Goal: Obtain resource: Obtain resource

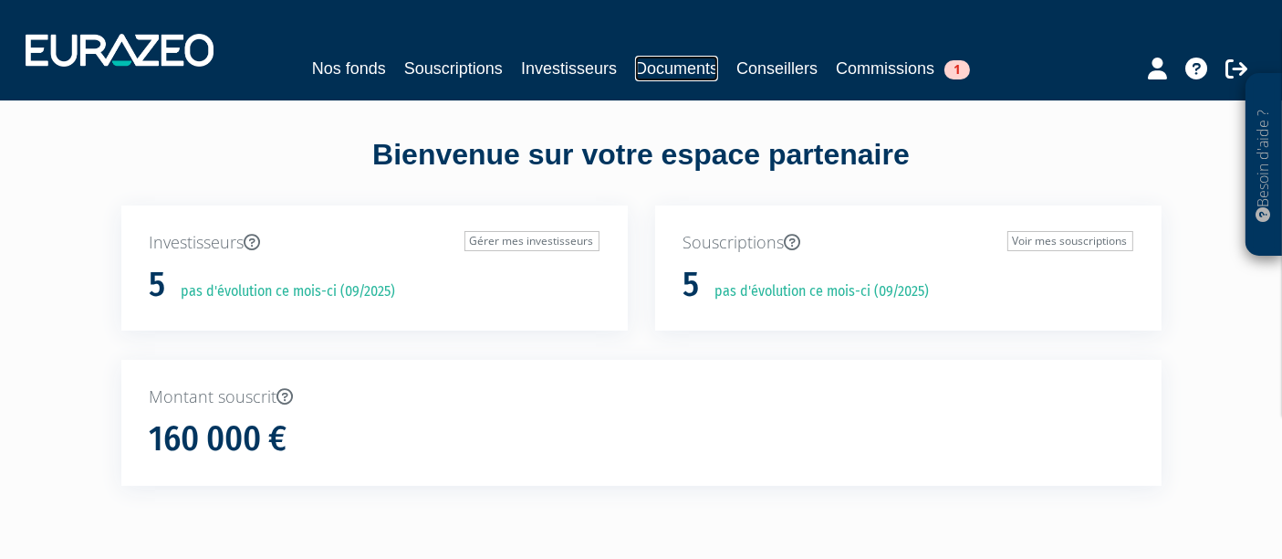
click at [691, 69] on link "Documents" at bounding box center [676, 69] width 83 height 26
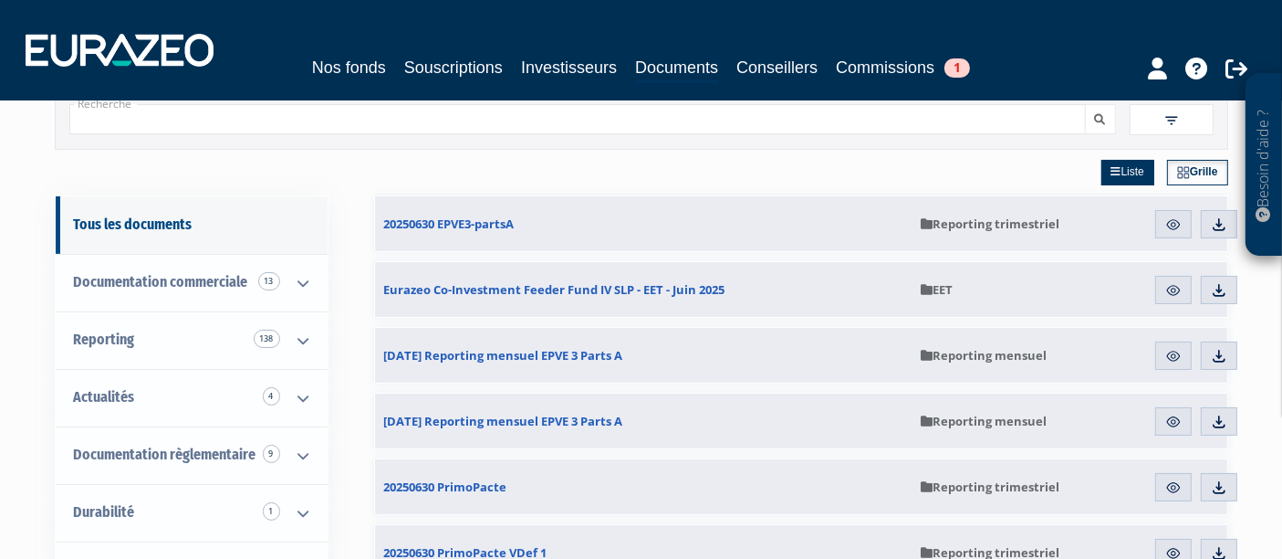
scroll to position [101, 0]
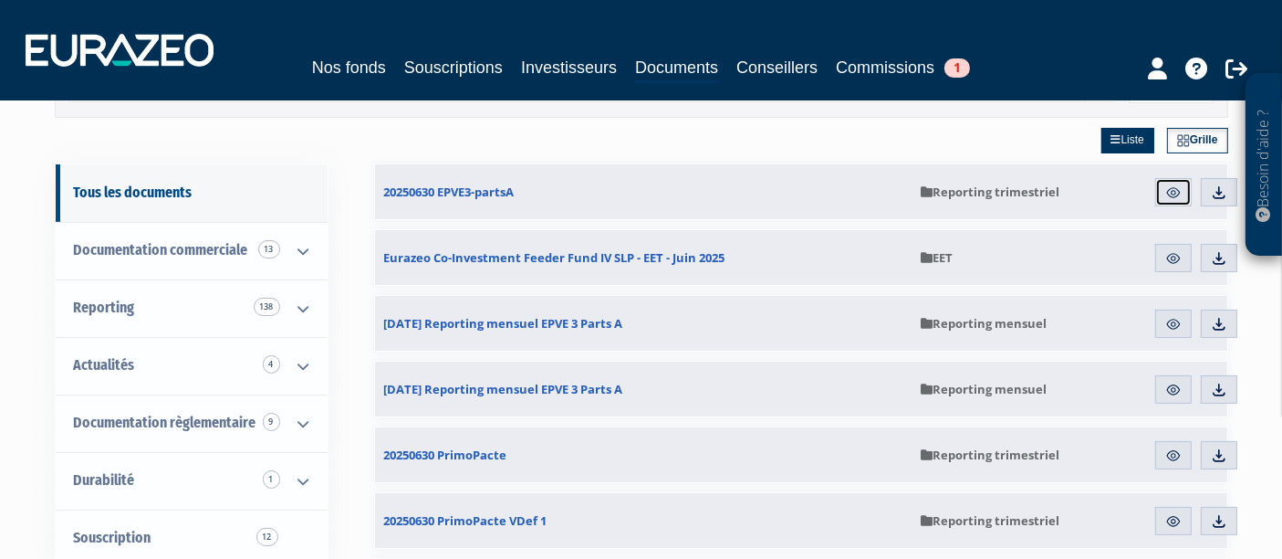
click at [1170, 192] on img at bounding box center [1174, 192] width 16 height 16
click at [1168, 191] on img at bounding box center [1174, 192] width 16 height 16
click at [1173, 189] on img at bounding box center [1174, 192] width 16 height 16
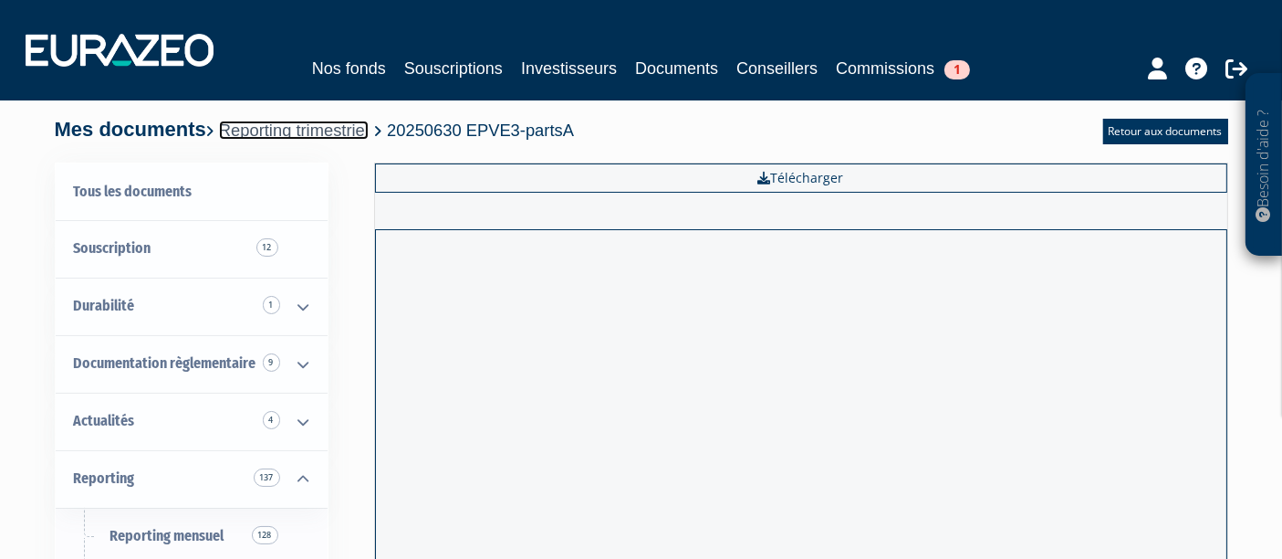
click at [278, 134] on link "Reporting trimestriel" at bounding box center [294, 129] width 150 height 19
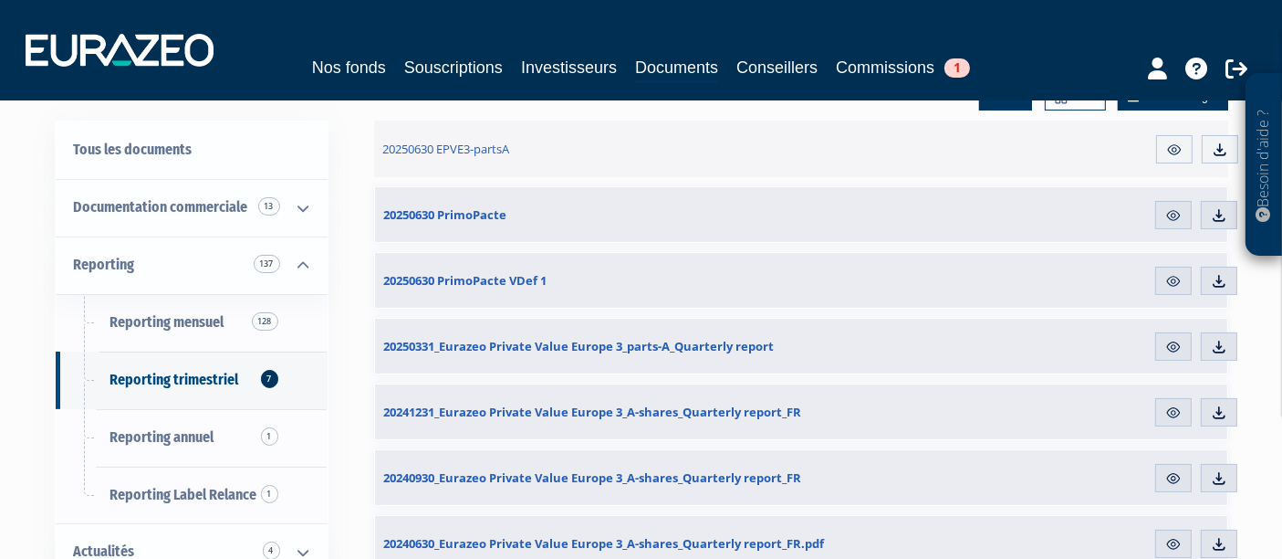
scroll to position [101, 0]
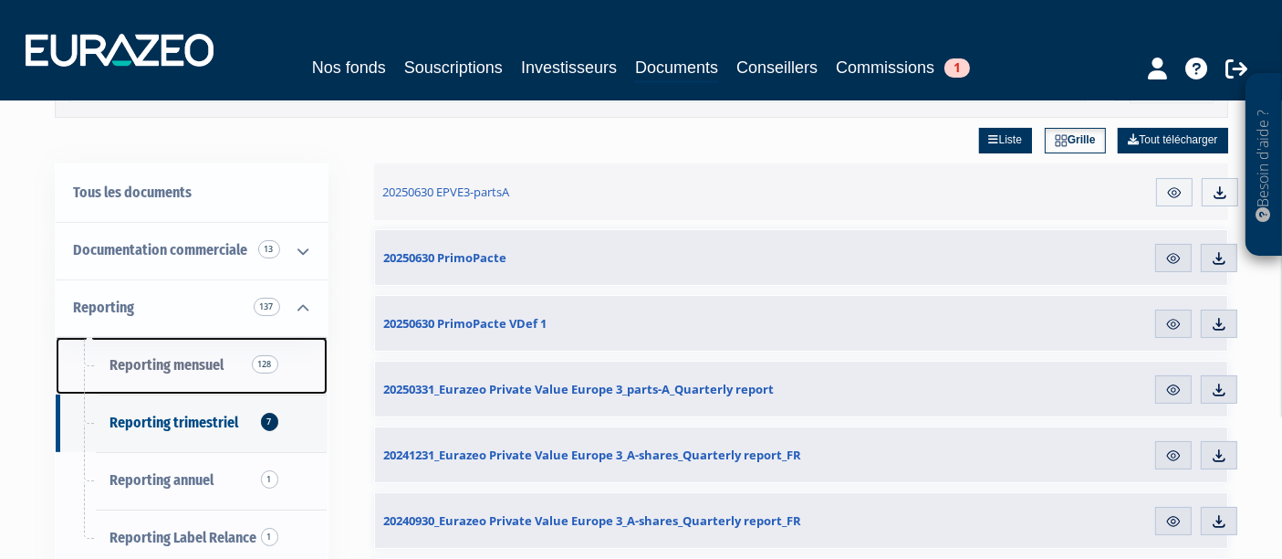
click at [178, 369] on span "Reporting mensuel 128" at bounding box center [167, 364] width 114 height 17
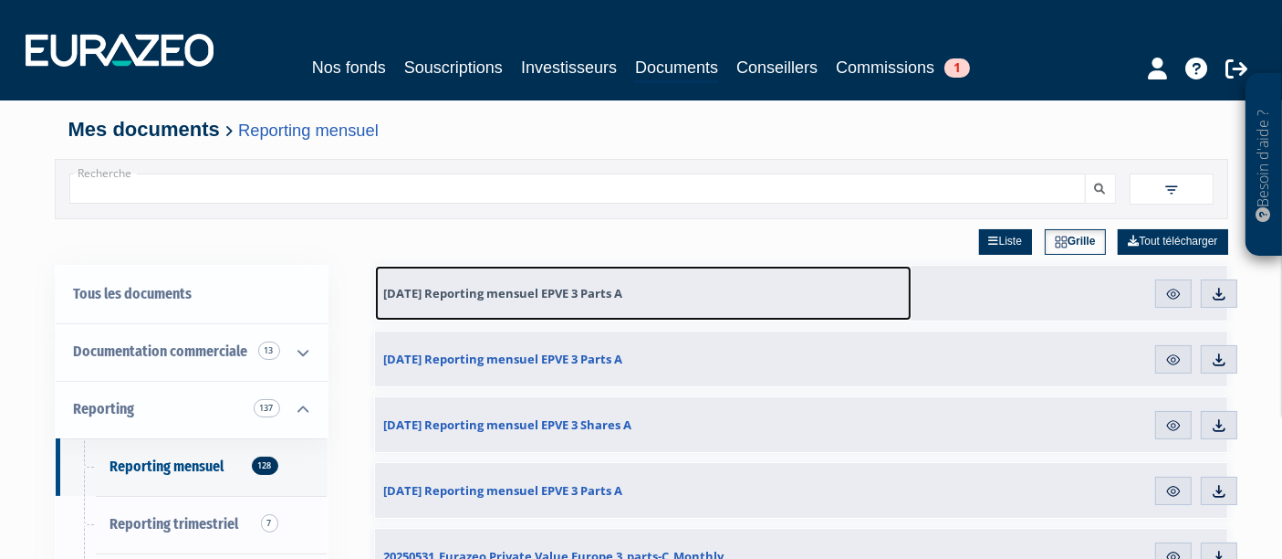
click at [552, 288] on span "[DATE] Reporting mensuel EPVE 3 Parts A" at bounding box center [503, 293] width 239 height 16
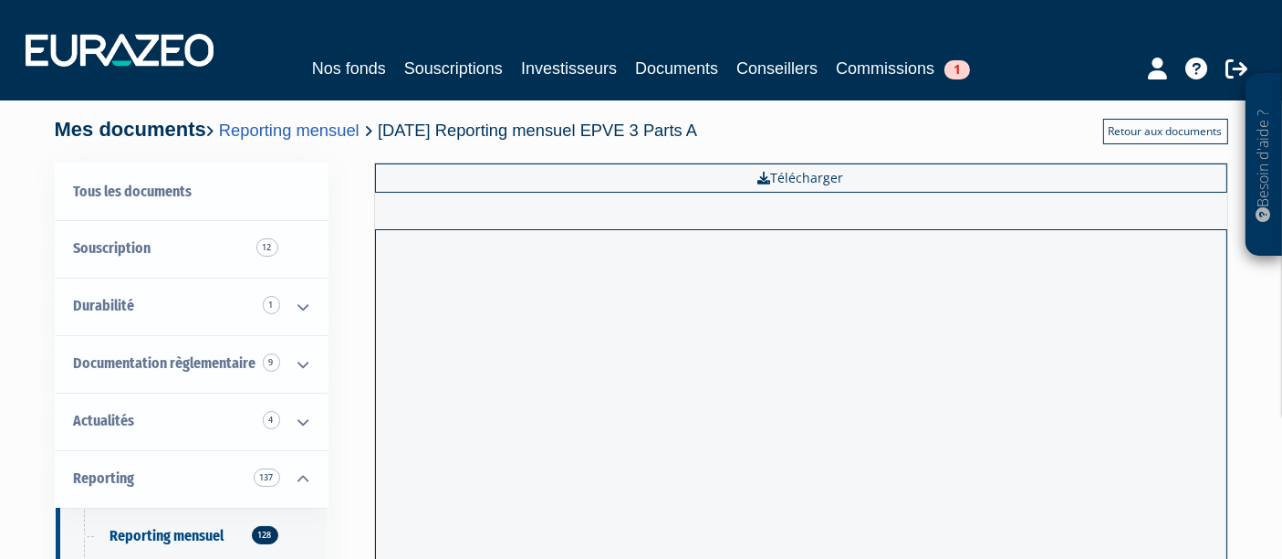
click at [1173, 129] on link "Retour aux documents" at bounding box center [1166, 132] width 125 height 26
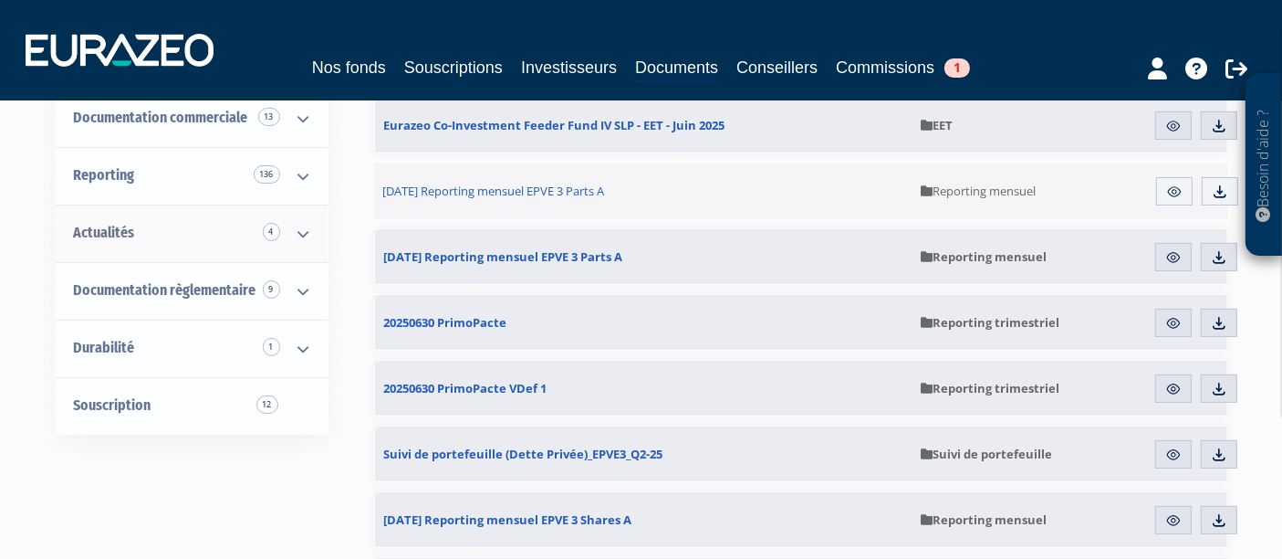
scroll to position [203, 0]
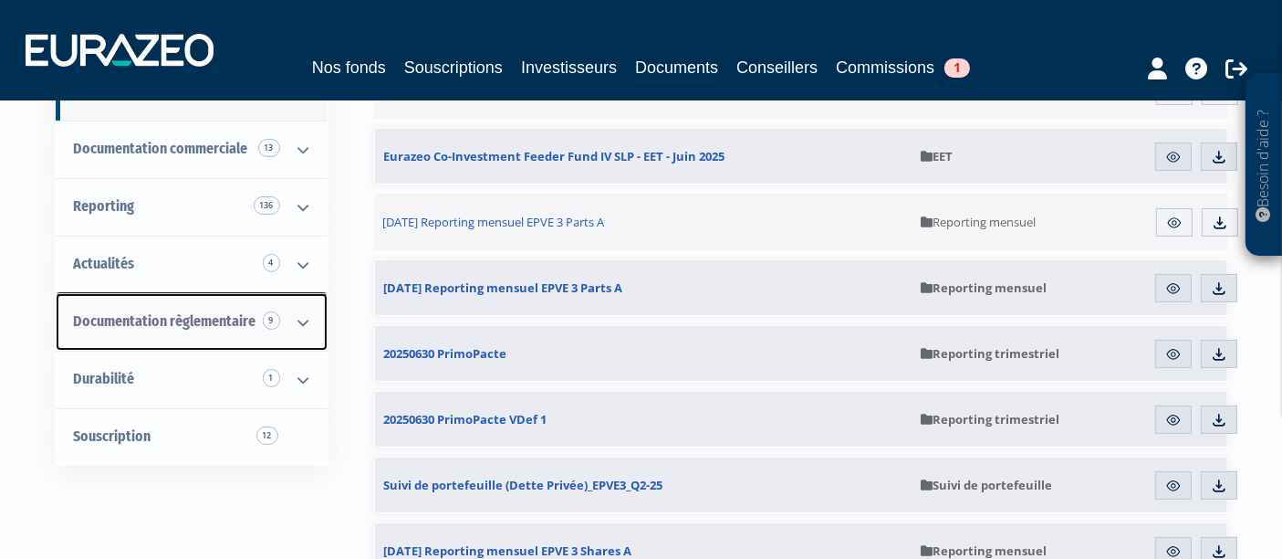
click at [108, 312] on span "Documentation règlementaire 9" at bounding box center [165, 320] width 183 height 17
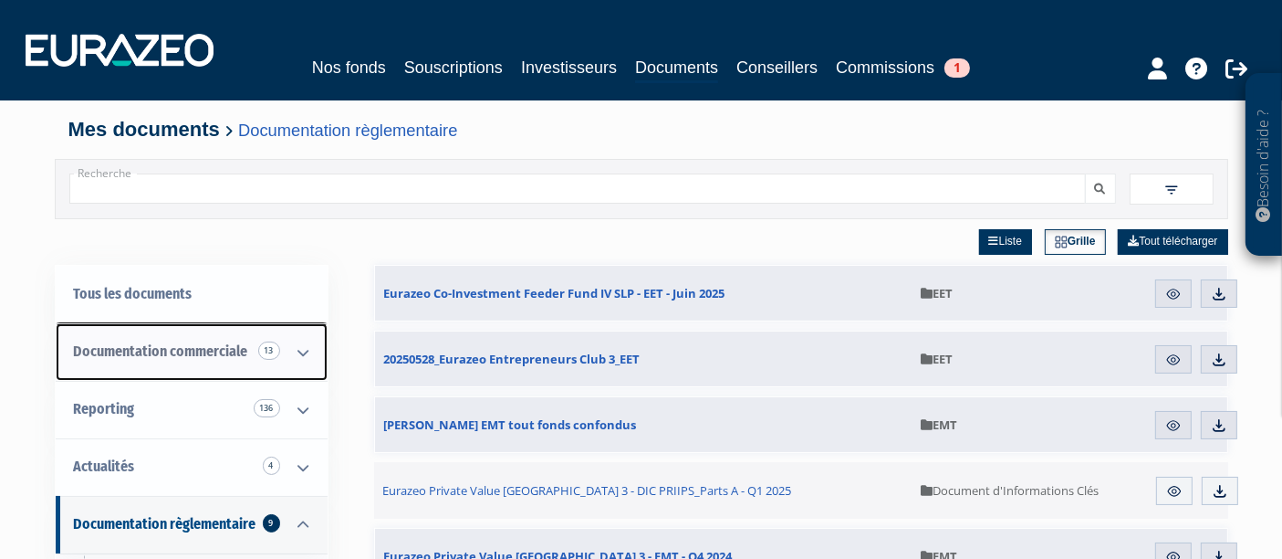
click at [143, 349] on span "Documentation commerciale 13" at bounding box center [161, 350] width 174 height 17
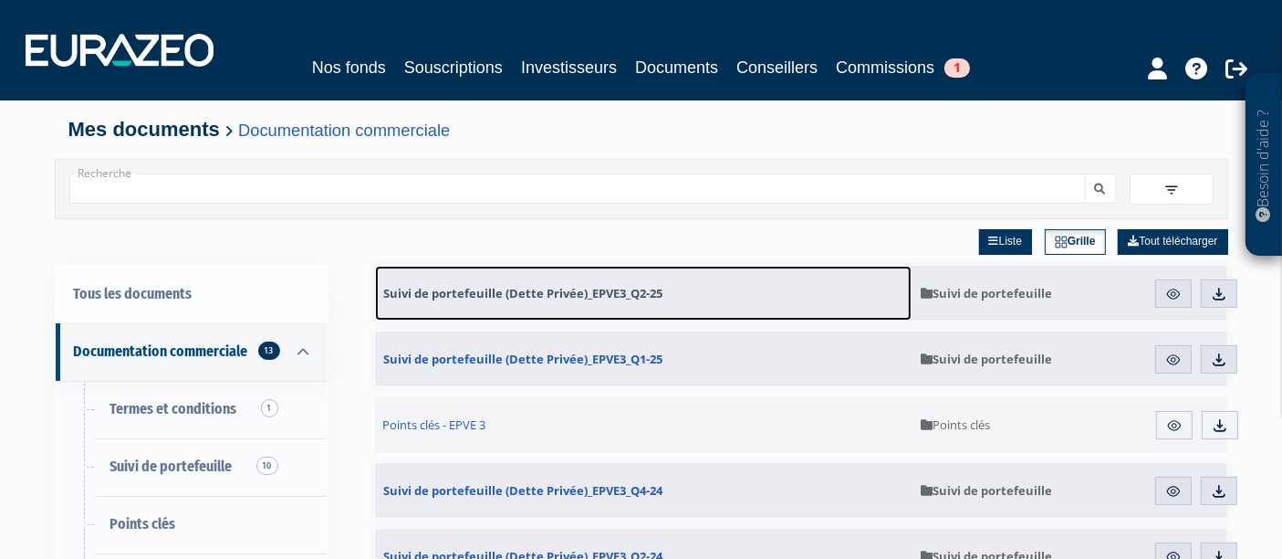
click at [528, 286] on span "Suivi de portefeuille (Dette Privée)_EPVE3_Q2-25" at bounding box center [523, 293] width 279 height 16
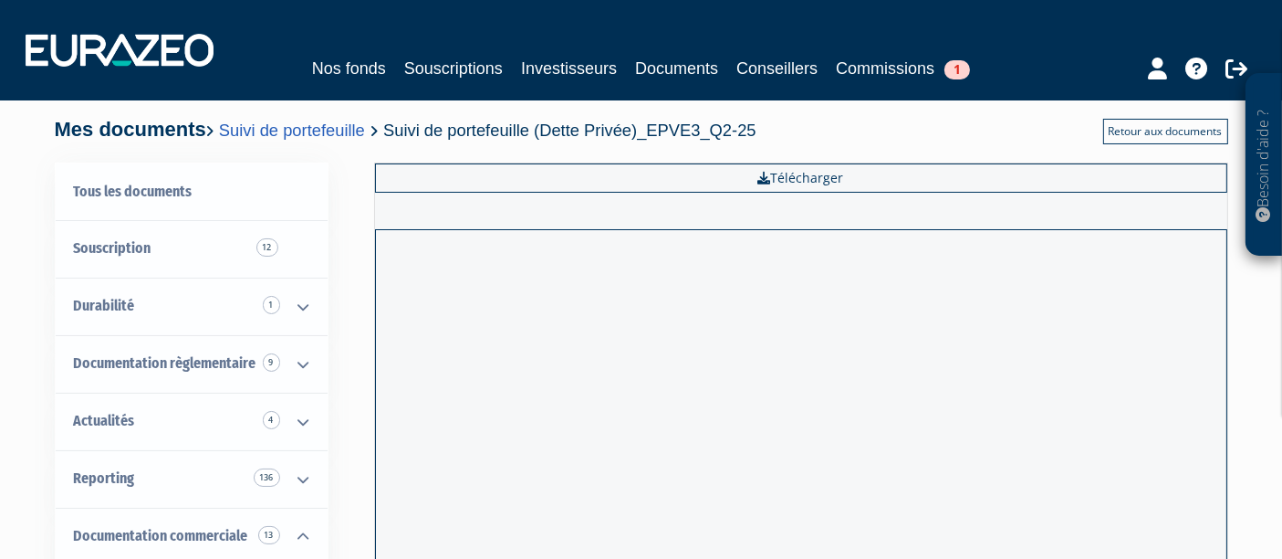
click at [1192, 131] on link "Retour aux documents" at bounding box center [1166, 132] width 125 height 26
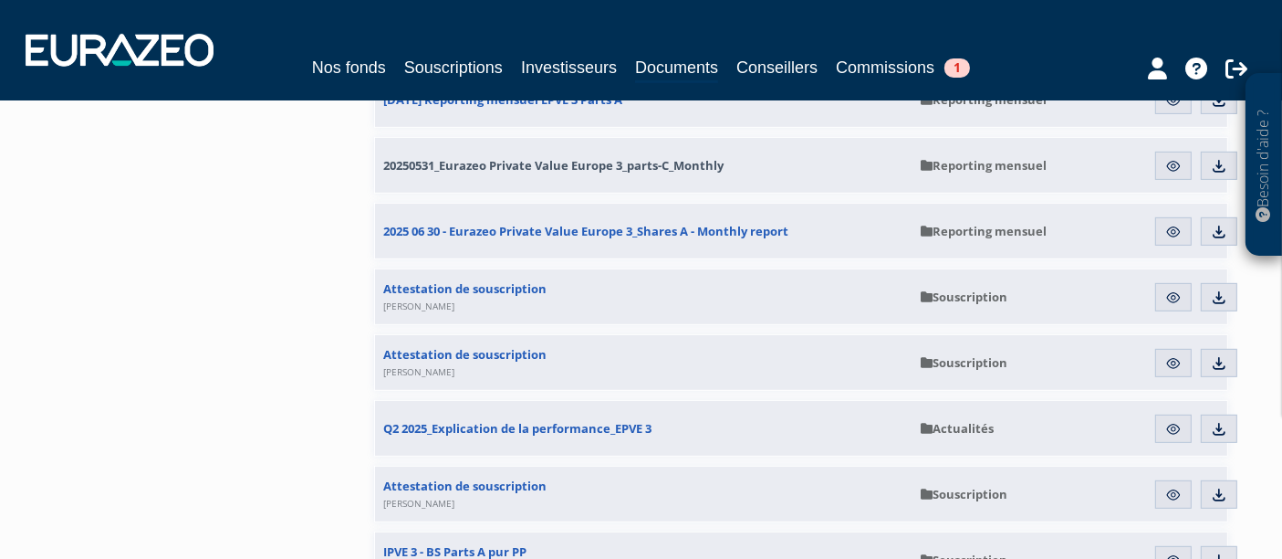
scroll to position [608, 0]
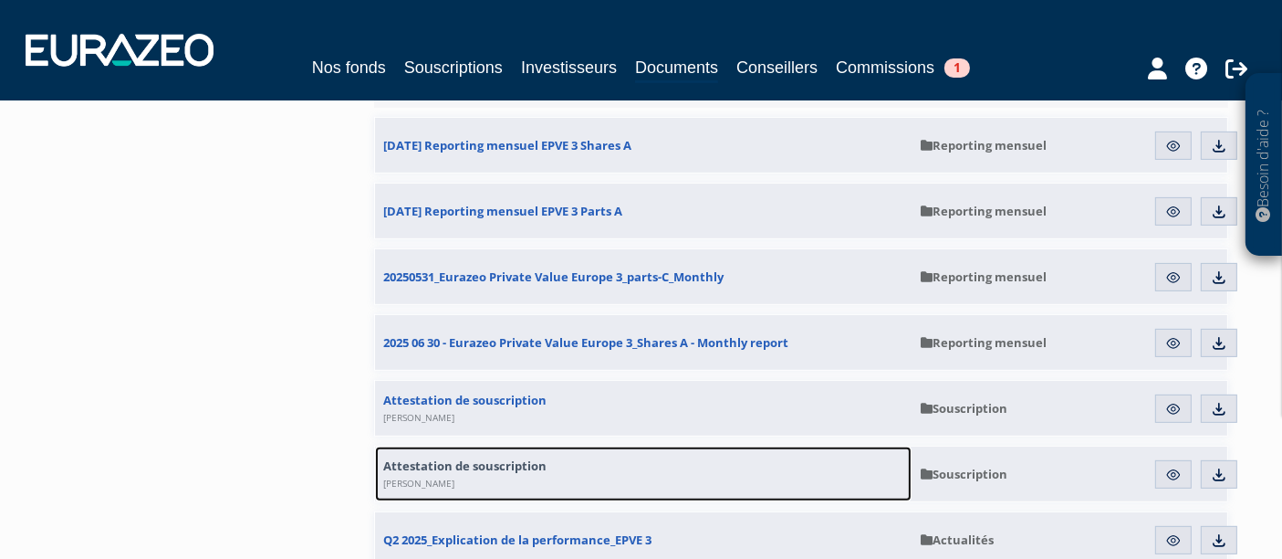
click at [475, 460] on span "Attestation de souscription Patrick Galland" at bounding box center [465, 473] width 163 height 33
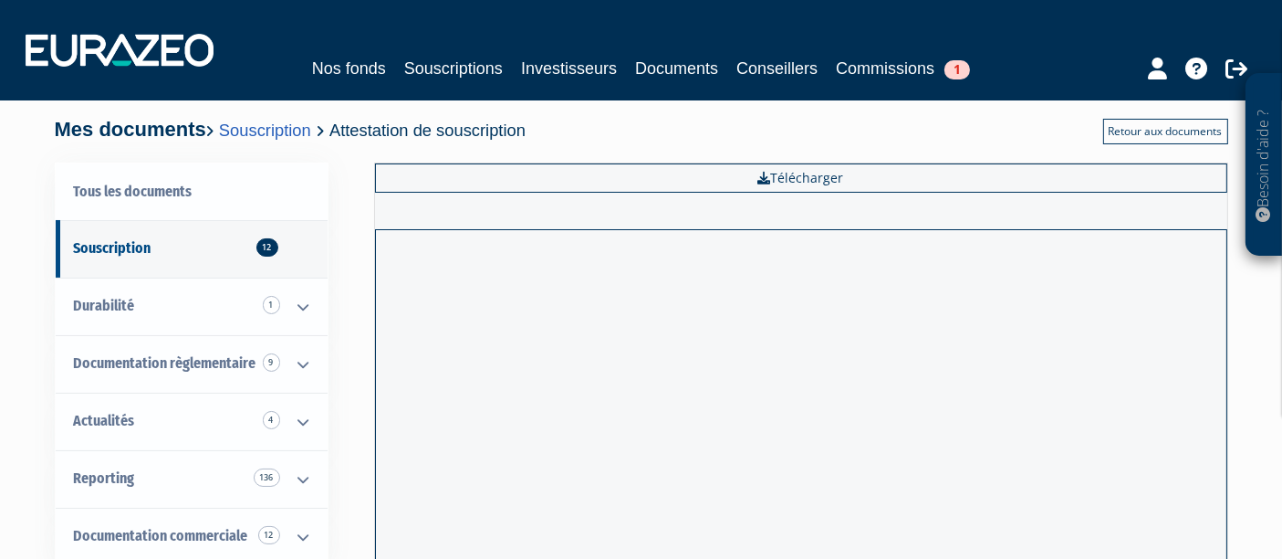
click at [1168, 132] on link "Retour aux documents" at bounding box center [1166, 132] width 125 height 26
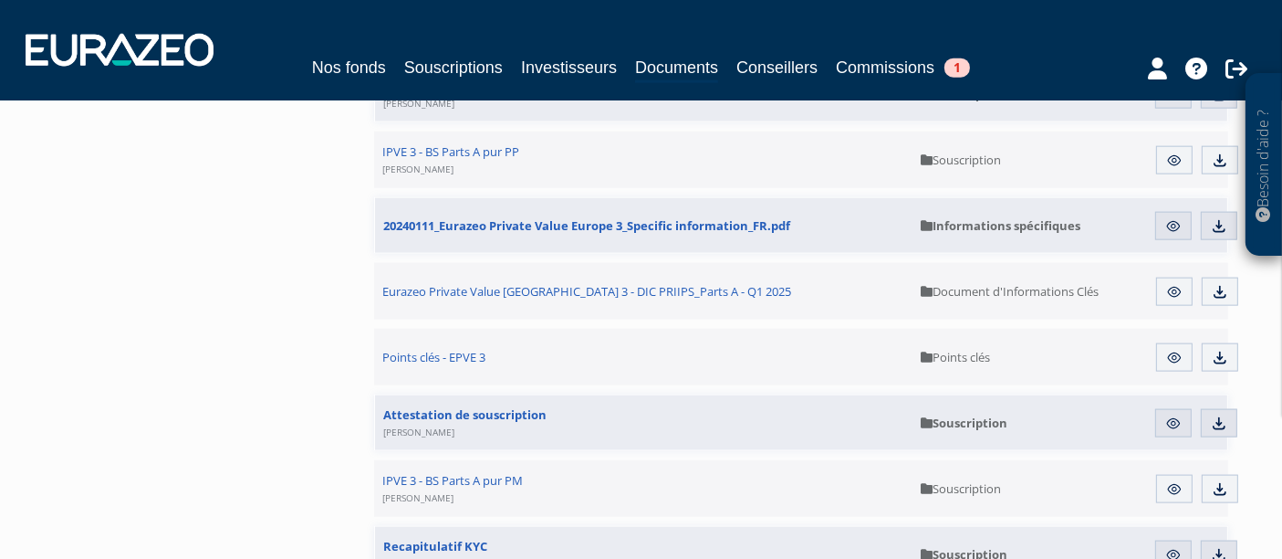
scroll to position [2332, 0]
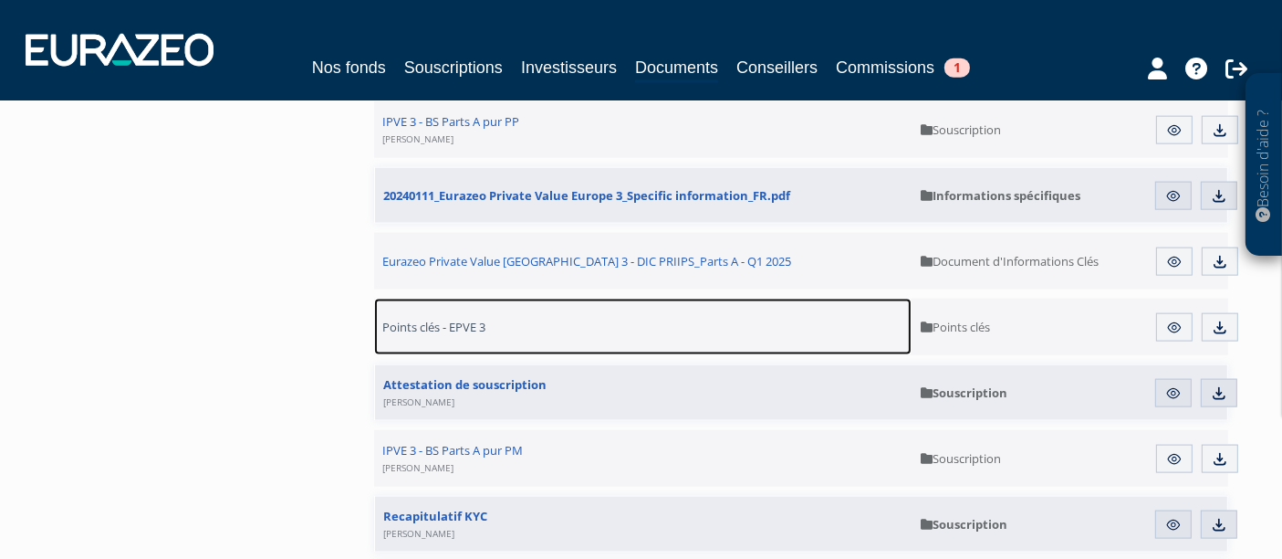
click at [453, 326] on span "Points clés - EPVE 3" at bounding box center [434, 327] width 103 height 16
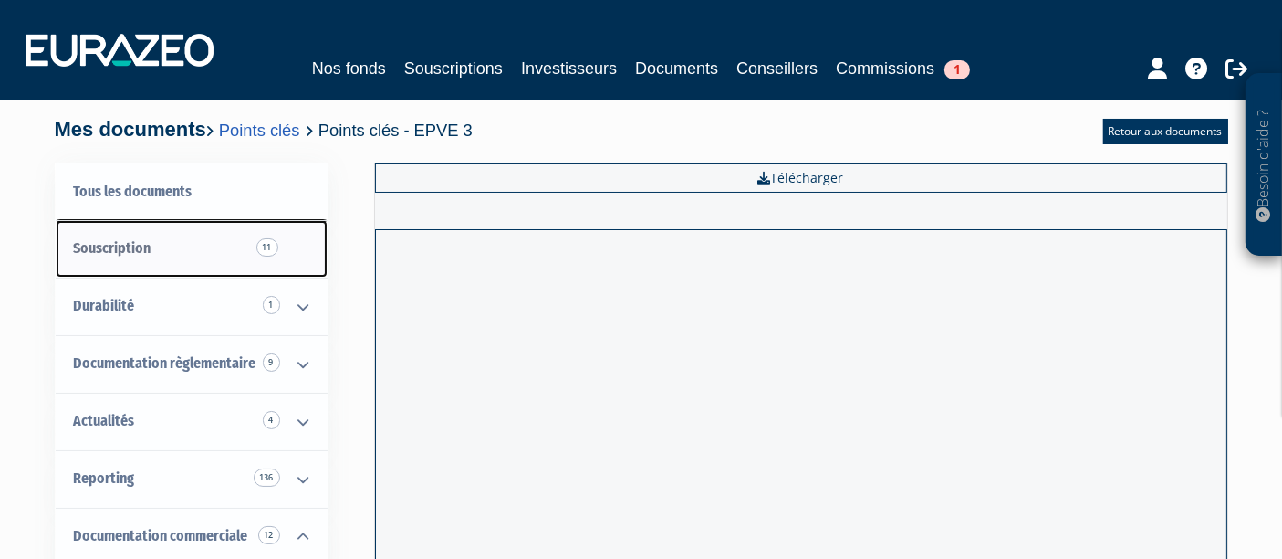
click at [117, 242] on span "Souscription 11" at bounding box center [113, 247] width 78 height 17
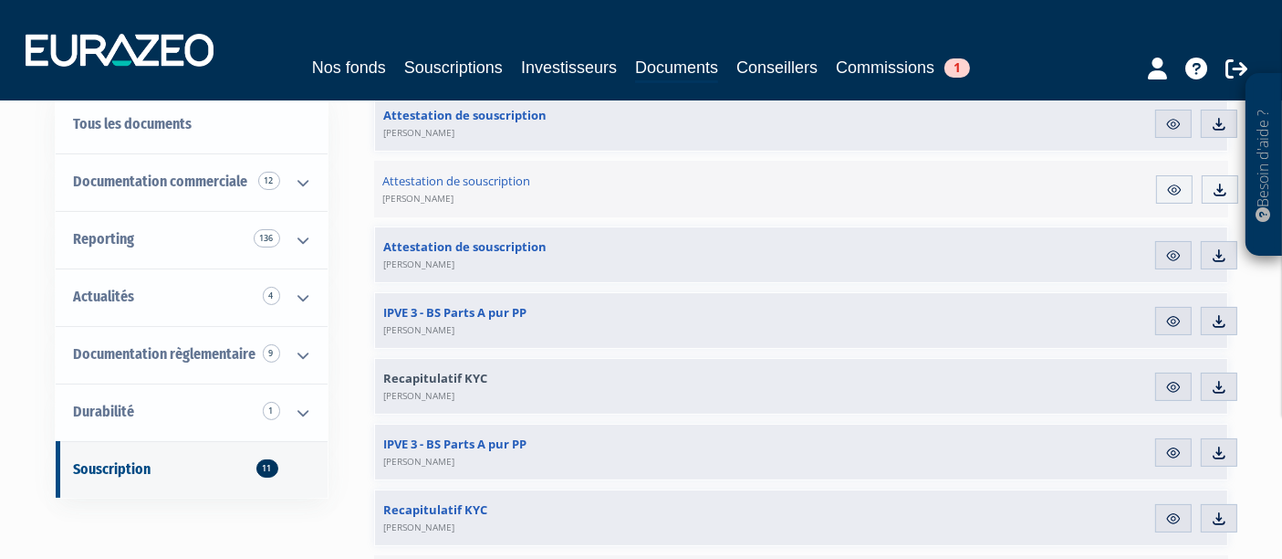
scroll to position [203, 0]
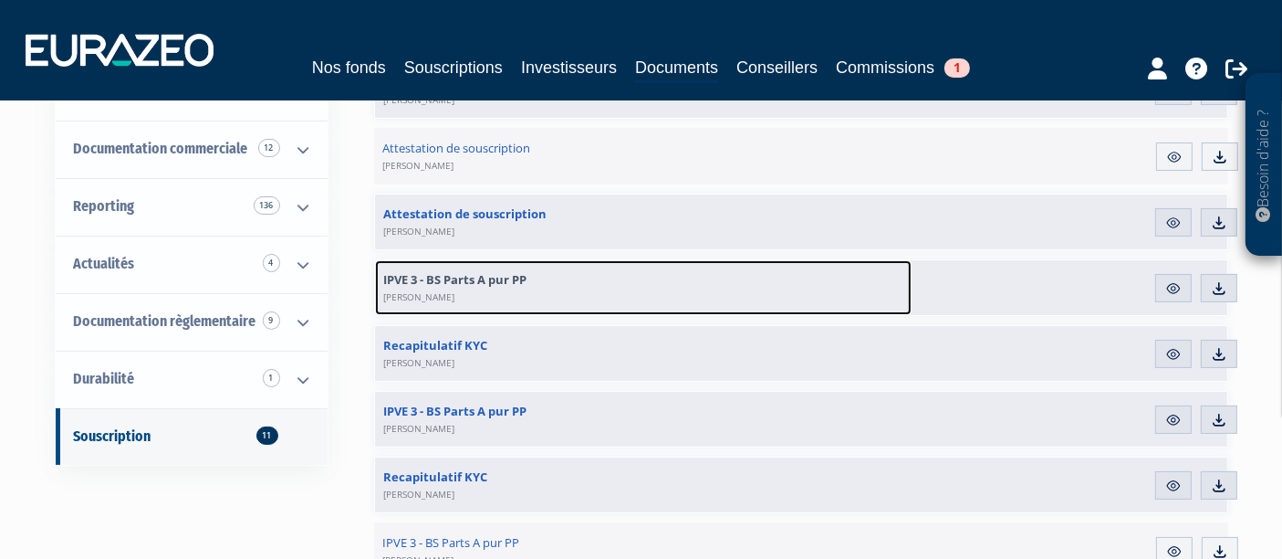
click at [509, 277] on span "IPVE 3 - BS Parts A pur PP [PERSON_NAME]" at bounding box center [455, 287] width 143 height 33
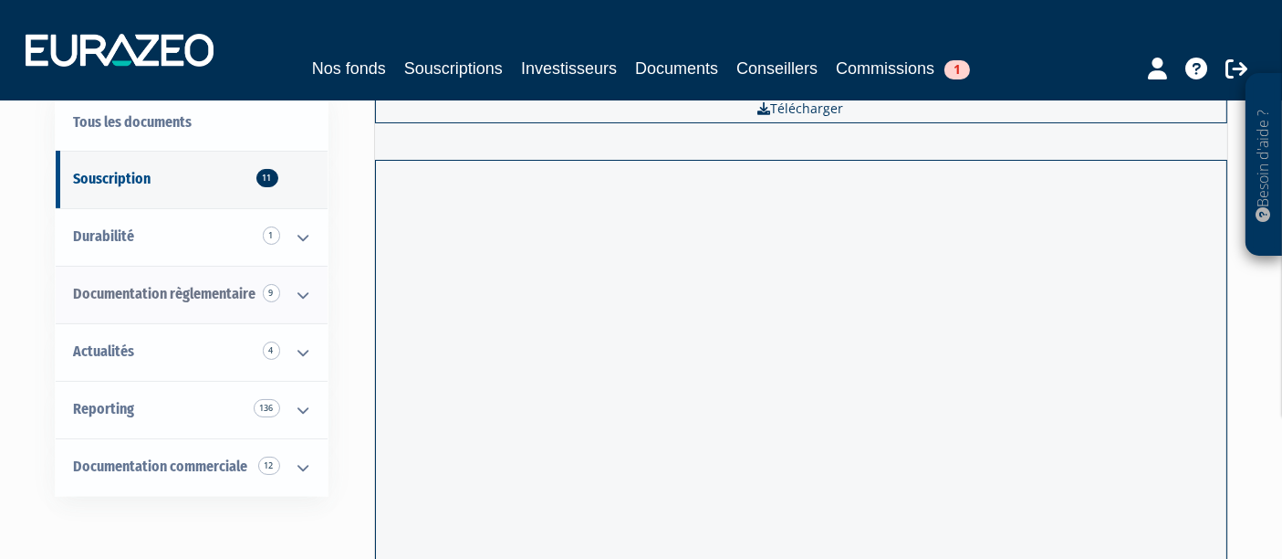
scroll to position [101, 0]
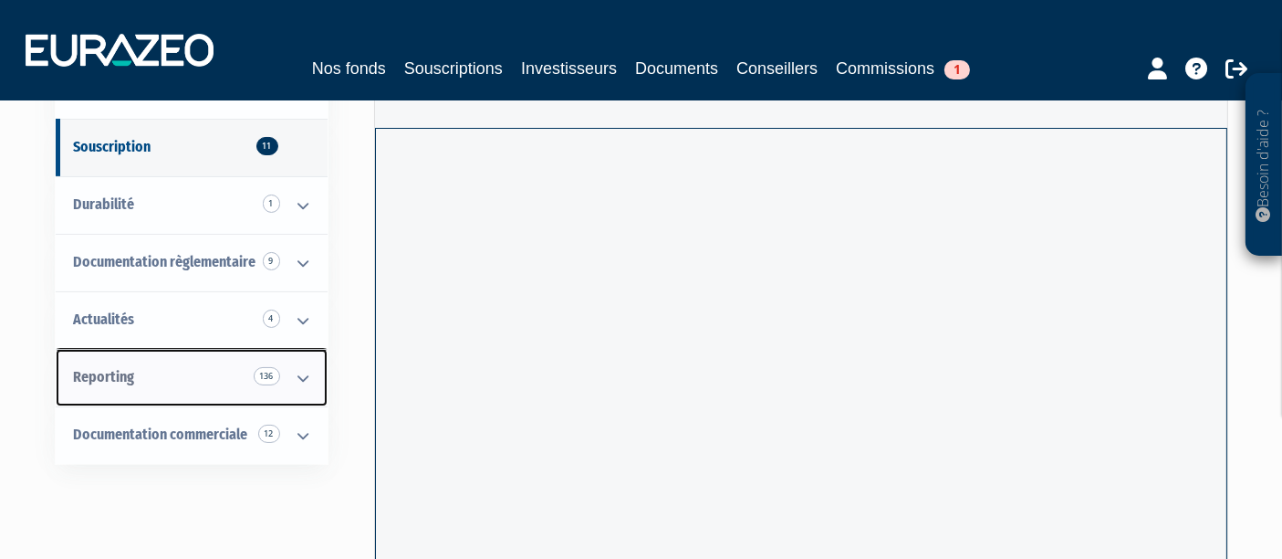
click at [132, 382] on span "Reporting 136" at bounding box center [104, 376] width 61 height 17
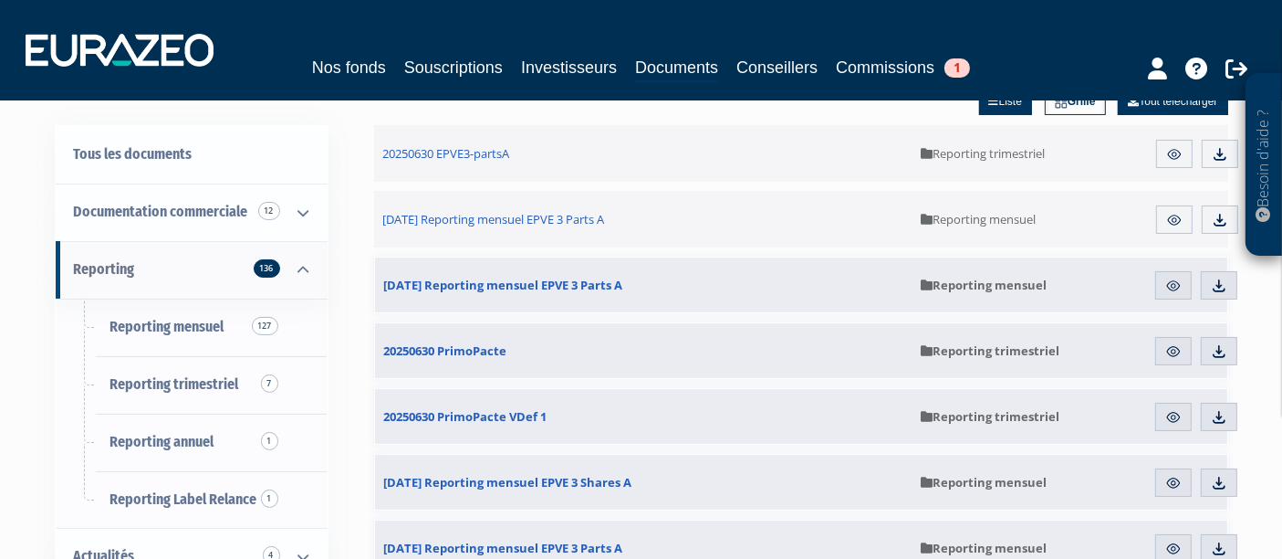
scroll to position [101, 0]
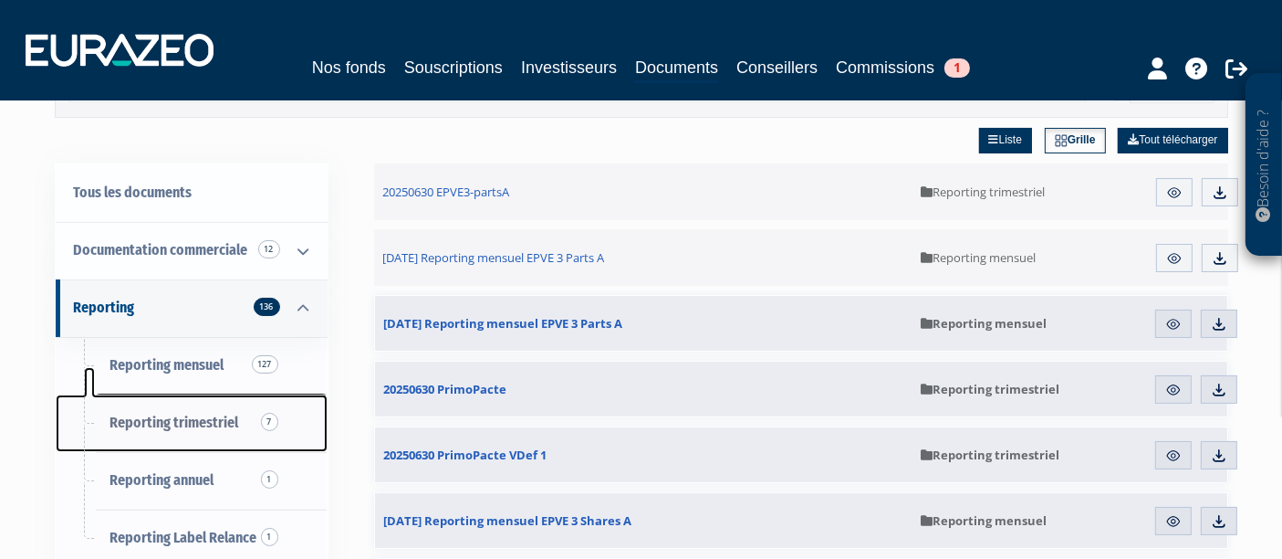
click at [210, 423] on span "Reporting trimestriel 7" at bounding box center [174, 421] width 129 height 17
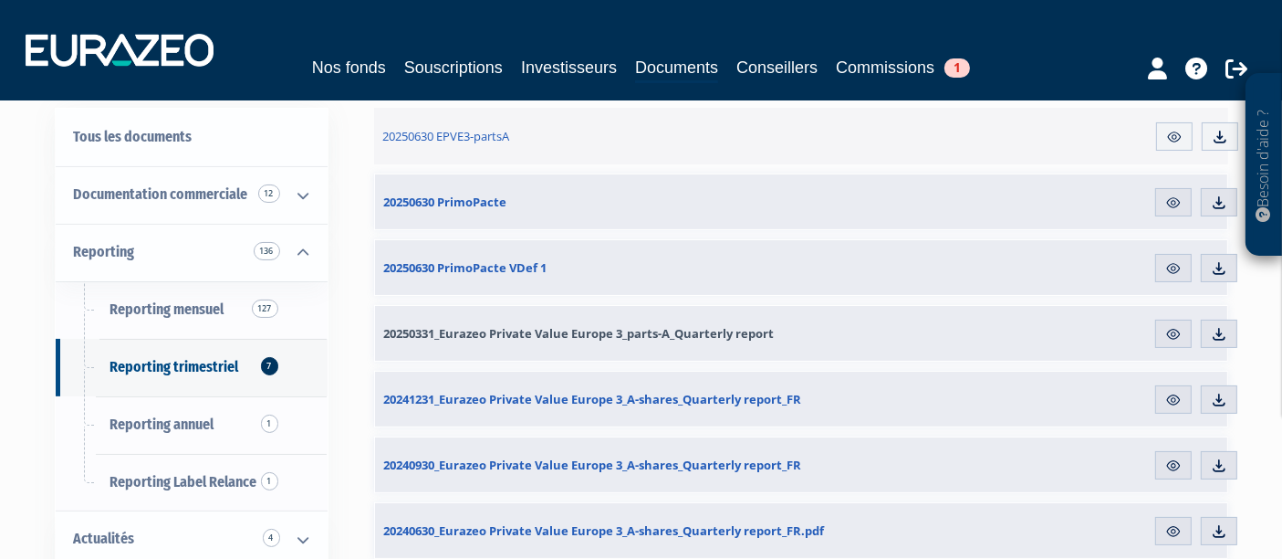
scroll to position [203, 0]
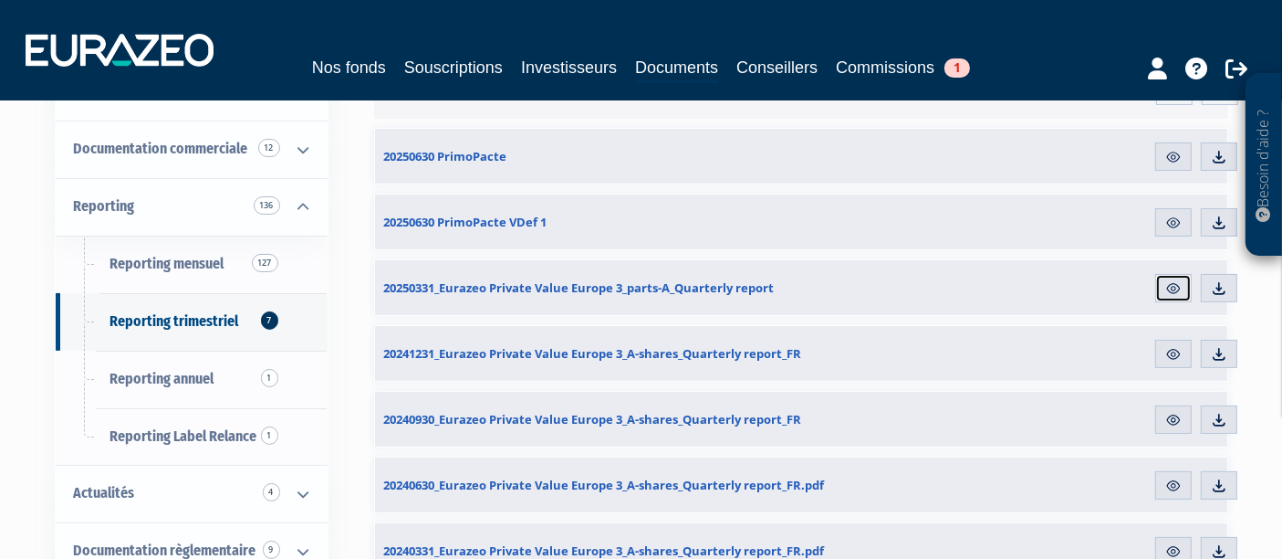
click at [1177, 288] on img at bounding box center [1174, 288] width 16 height 16
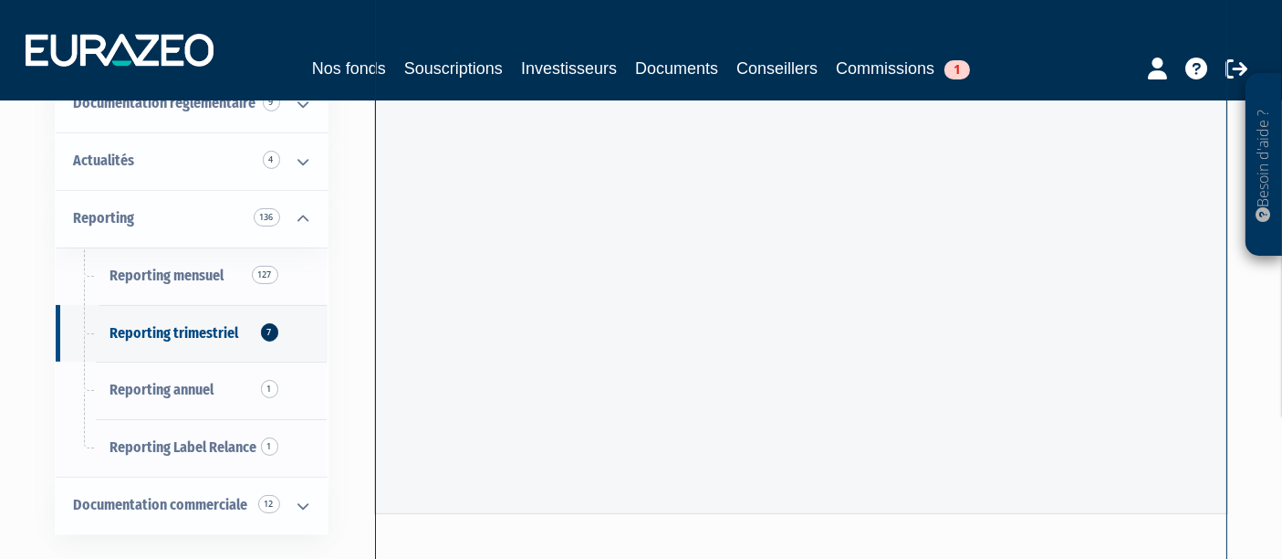
scroll to position [405, 0]
